Goal: Check status: Check status

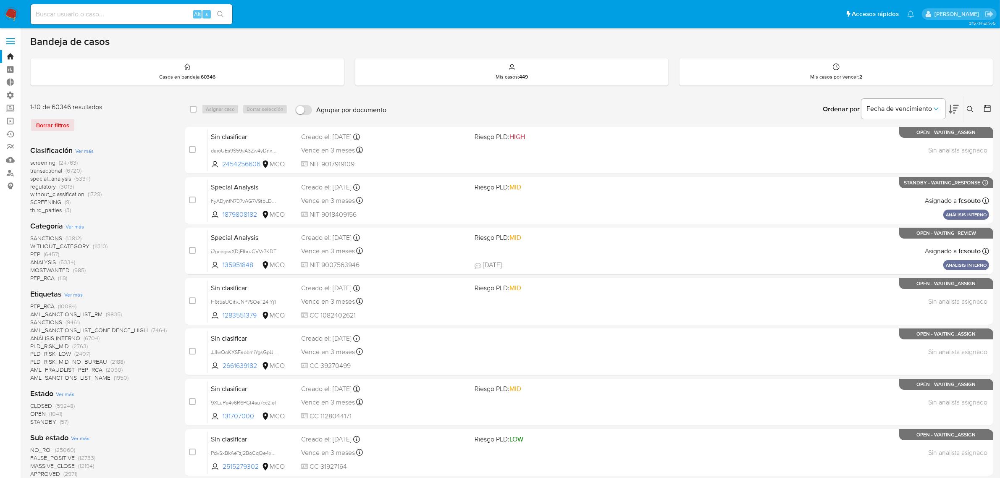
click at [154, 22] on div "Alt s" at bounding box center [132, 14] width 202 height 20
click at [151, 15] on input at bounding box center [132, 14] width 202 height 11
paste input "2665137854"
click at [151, 15] on input "266513785474" at bounding box center [132, 14] width 202 height 11
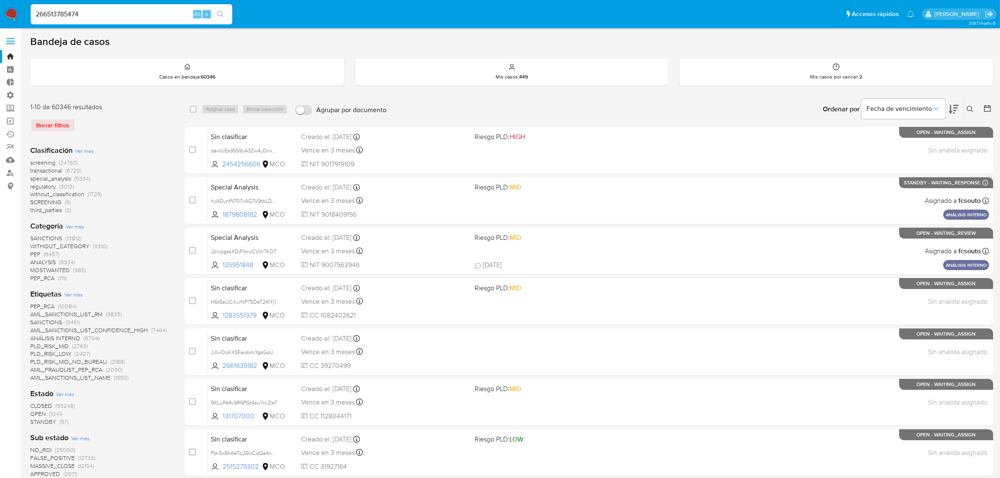
click at [151, 15] on input "266513785474" at bounding box center [132, 14] width 202 height 11
paste input
type input "2665137854"
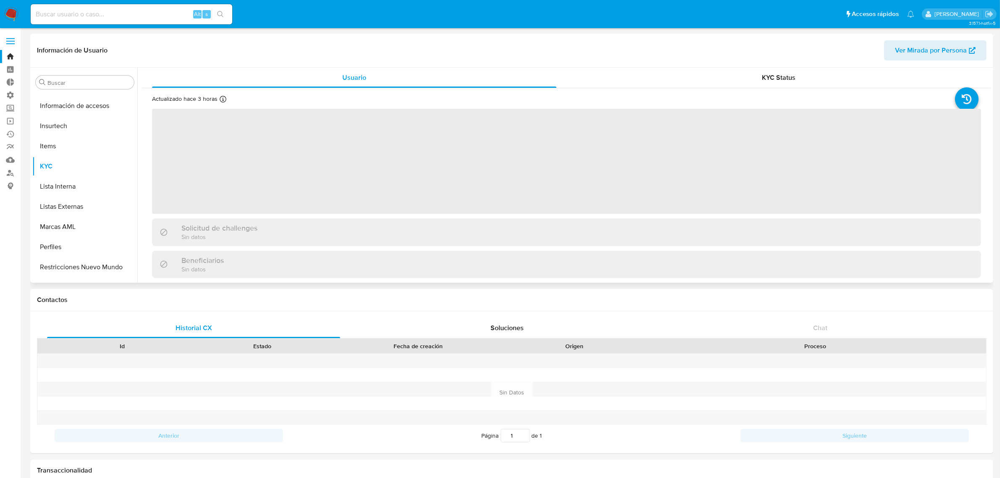
scroll to position [354, 0]
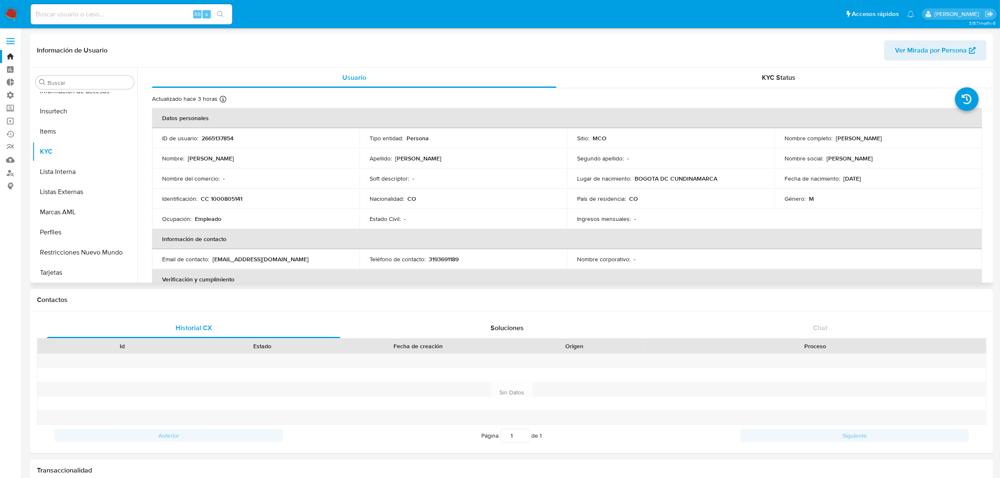
select select "10"
click at [150, 10] on input at bounding box center [132, 14] width 202 height 11
paste input "2665137854"
type input "2665137854"
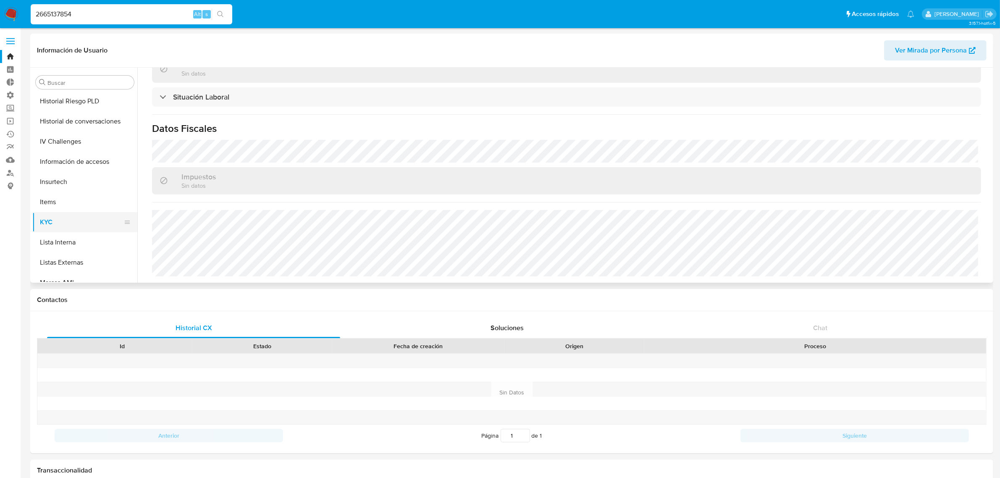
scroll to position [196, 0]
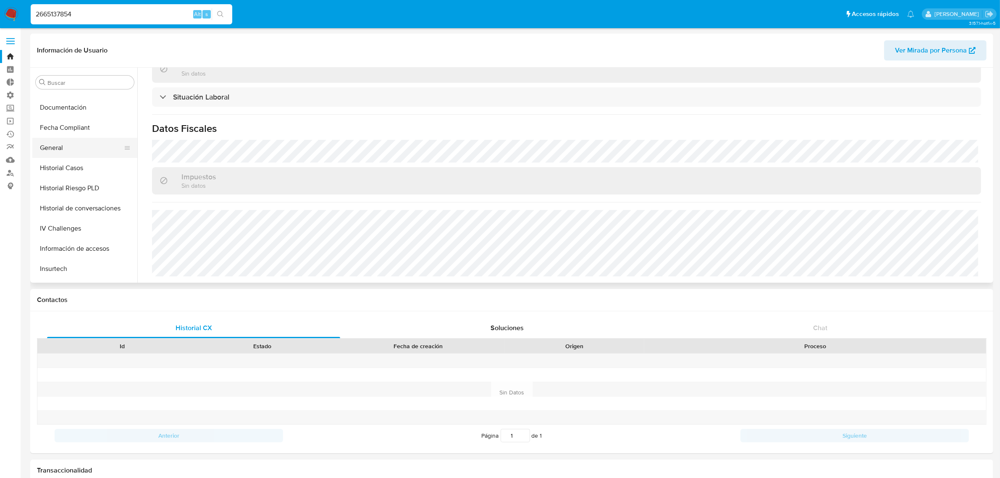
click at [53, 157] on button "General" at bounding box center [81, 148] width 98 height 20
